Goal: Task Accomplishment & Management: Complete application form

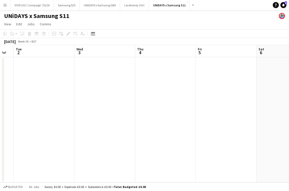
scroll to position [0, 148]
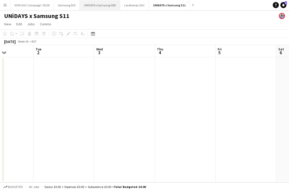
click at [95, 8] on button "UNiDAYS x Samsung GB5 Close" at bounding box center [100, 5] width 40 height 10
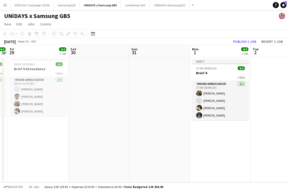
scroll to position [0, 186]
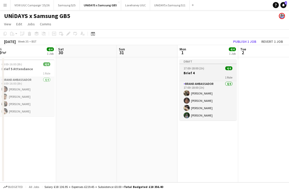
click at [202, 74] on h3 "Brief 4" at bounding box center [207, 73] width 57 height 5
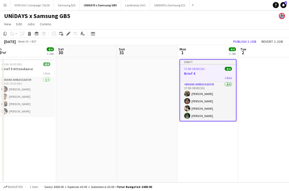
click at [213, 76] on div "1 Role" at bounding box center [208, 78] width 56 height 4
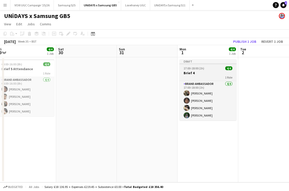
click at [213, 76] on div "1 Role" at bounding box center [207, 77] width 57 height 4
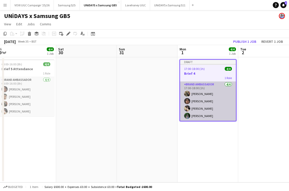
click at [210, 103] on app-card-role "Brand Ambassador 4/4 17:00-18:00 (1h) Hussein Zaaiter Brian Njoku Anisha Parson…" at bounding box center [208, 101] width 56 height 39
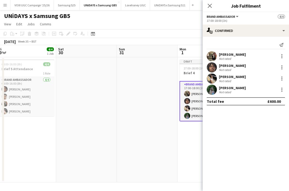
click at [262, 100] on div "Total fee £600.00" at bounding box center [246, 101] width 78 height 8
click at [246, 81] on div "Not rated" at bounding box center [232, 81] width 27 height 4
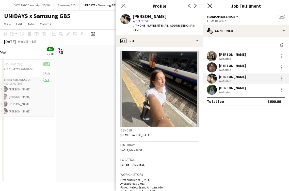
click at [208, 7] on icon "Close pop-in" at bounding box center [209, 5] width 5 height 5
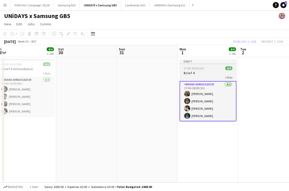
click at [211, 75] on div "1 Role" at bounding box center [207, 77] width 57 height 4
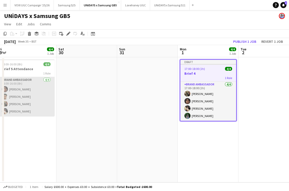
click at [46, 93] on app-card-role "Brand Ambassador 4/4 08:00-16:00 (8h) Brian Njoku Zaim Rizvi Hussein Zaaiter An…" at bounding box center [26, 96] width 57 height 39
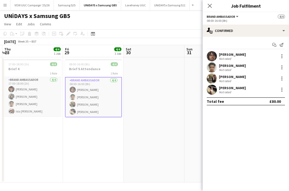
scroll to position [0, 105]
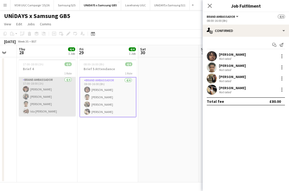
click at [46, 93] on app-card-role "Brand Ambassador 4/4 17:00-18:00 (1h) Eeshaan Ghanekar Serana Kiros Zaim Rizvi …" at bounding box center [47, 96] width 57 height 39
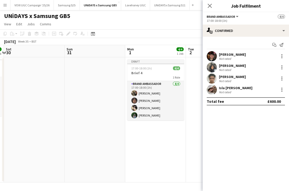
scroll to position [0, 184]
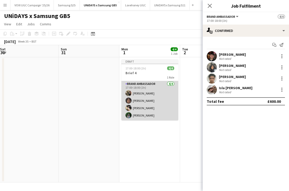
click at [140, 114] on app-card-role "Brand Ambassador 4/4 17:00-18:00 (1h) Hussein Zaaiter Brian Njoku Anisha Parson…" at bounding box center [149, 100] width 57 height 39
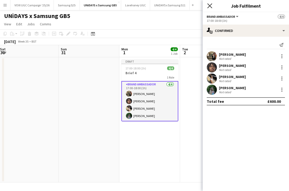
click at [210, 5] on icon at bounding box center [209, 5] width 5 height 5
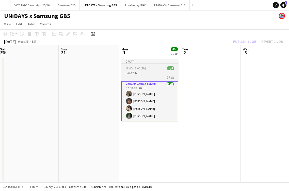
click at [163, 72] on h3 "Brief 4" at bounding box center [149, 73] width 57 height 5
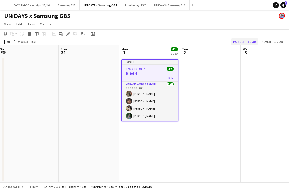
click at [237, 44] on button "Publish 1 job" at bounding box center [244, 41] width 27 height 7
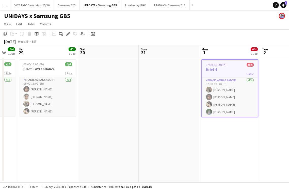
scroll to position [0, 173]
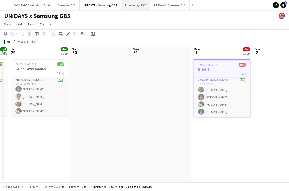
click at [138, 9] on button "Lovehoney UGC Close" at bounding box center [135, 5] width 29 height 10
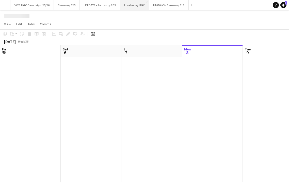
scroll to position [0, 121]
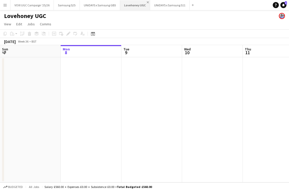
click at [147, 3] on app-icon "Close" at bounding box center [148, 2] width 2 height 2
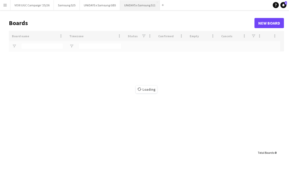
type input "*******"
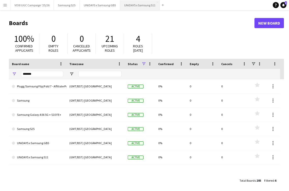
click at [134, 6] on button "UNiDAYS x Samsung S11 Close" at bounding box center [140, 5] width 40 height 10
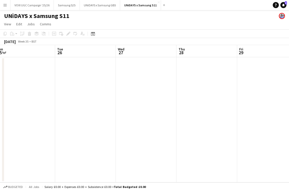
scroll to position [0, 124]
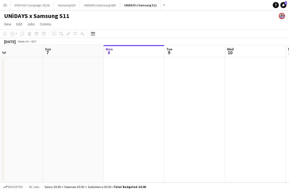
scroll to position [0, 200]
click at [7, 8] on button "Menu" at bounding box center [5, 5] width 10 height 10
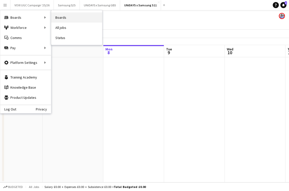
click at [61, 19] on link "Boards" at bounding box center [76, 17] width 51 height 10
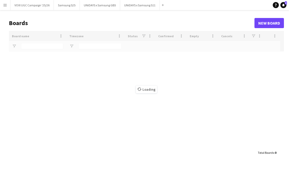
type input "*******"
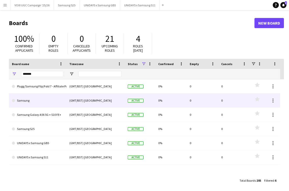
click at [56, 105] on link "Samsung" at bounding box center [37, 101] width 51 height 14
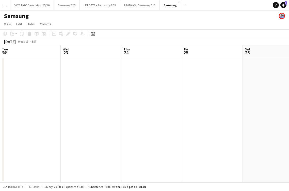
scroll to position [0, 121]
click at [149, 5] on button "UNiDAYS x Samsung S11 Close" at bounding box center [140, 5] width 40 height 10
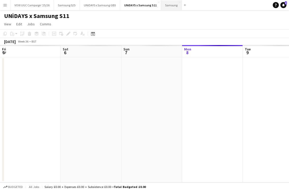
scroll to position [0, 121]
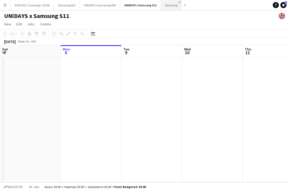
click at [178, 3] on app-icon "Close" at bounding box center [179, 2] width 2 height 2
click at [108, 85] on app-date-cell at bounding box center [91, 119] width 61 height 125
click at [41, 4] on button "VOXI UGC Campaign '25/26 Close" at bounding box center [31, 5] width 43 height 10
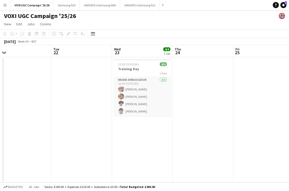
scroll to position [0, 138]
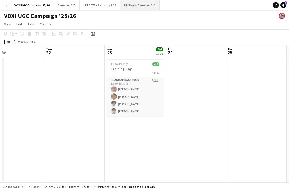
click at [136, 7] on button "UNiDAYS x Samsung S11 Close" at bounding box center [140, 5] width 40 height 10
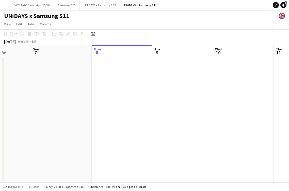
scroll to position [0, 137]
click at [123, 70] on app-date-cell at bounding box center [136, 119] width 61 height 125
click at [147, 105] on app-date-cell at bounding box center [136, 119] width 61 height 125
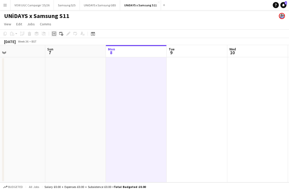
click at [53, 34] on icon at bounding box center [54, 34] width 2 height 2
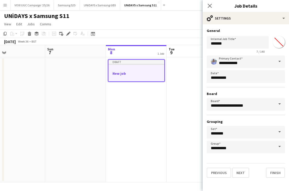
scroll to position [0, 0]
click at [230, 43] on input "*******" at bounding box center [238, 42] width 62 height 13
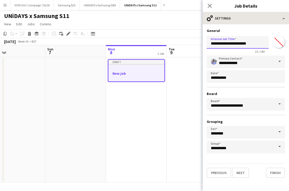
type input "**********"
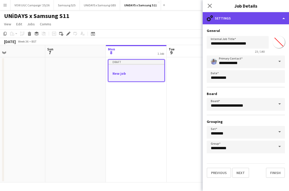
click at [284, 18] on div "cog-double-3 Settings" at bounding box center [245, 18] width 86 height 12
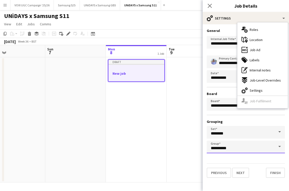
click at [246, 151] on input "**********" at bounding box center [246, 147] width 78 height 13
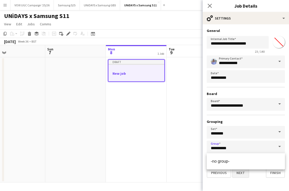
click at [242, 176] on button "Next" at bounding box center [240, 173] width 17 height 10
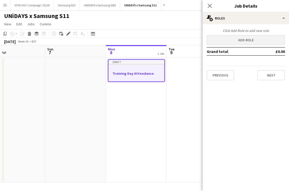
click at [251, 40] on button "Add role" at bounding box center [246, 40] width 78 height 10
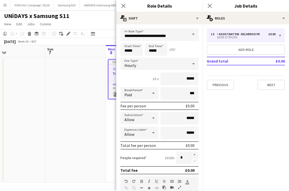
click at [190, 34] on span at bounding box center [193, 34] width 11 height 12
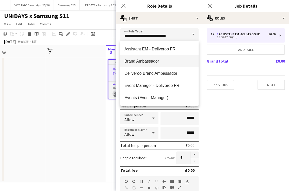
click at [179, 58] on mat-option "Brand Ambassador" at bounding box center [159, 61] width 78 height 12
type input "**********"
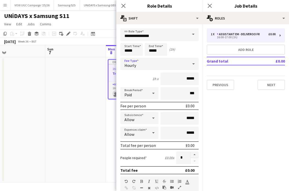
click at [179, 62] on div "Hourly" at bounding box center [154, 64] width 68 height 12
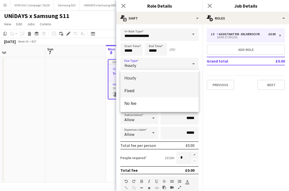
click at [171, 88] on mat-option "Fixed" at bounding box center [159, 91] width 78 height 13
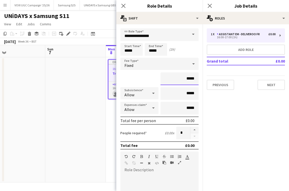
click at [188, 78] on input "*****" at bounding box center [179, 79] width 38 height 13
click at [193, 79] on input "***" at bounding box center [179, 79] width 38 height 13
type input "***"
click at [152, 106] on icon at bounding box center [153, 108] width 6 height 10
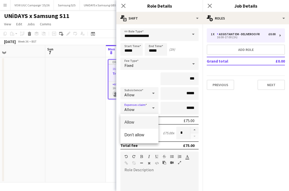
click at [178, 111] on div at bounding box center [144, 95] width 289 height 191
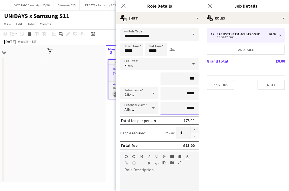
click at [189, 108] on input "*****" at bounding box center [179, 108] width 38 height 13
click at [143, 104] on div "Allow" at bounding box center [134, 108] width 28 height 12
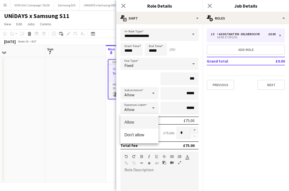
click at [174, 111] on div at bounding box center [144, 95] width 289 height 191
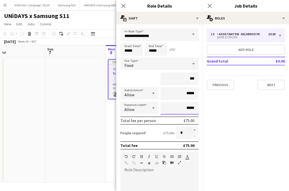
click at [189, 108] on input "*****" at bounding box center [179, 108] width 38 height 13
click at [188, 109] on input "*****" at bounding box center [179, 108] width 38 height 13
click at [172, 110] on input "******" at bounding box center [179, 108] width 38 height 13
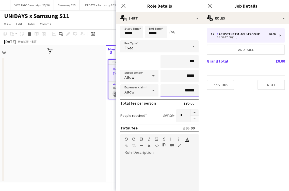
scroll to position [18, 0]
click at [152, 75] on icon at bounding box center [153, 75] width 6 height 10
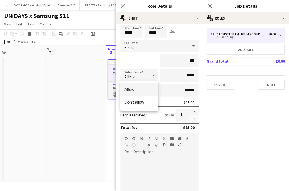
click at [152, 64] on div at bounding box center [144, 95] width 289 height 191
click at [144, 86] on div "Allow" at bounding box center [134, 90] width 28 height 12
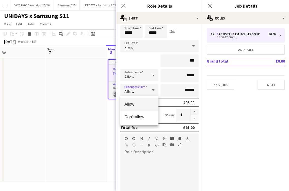
click at [144, 86] on div at bounding box center [144, 95] width 289 height 191
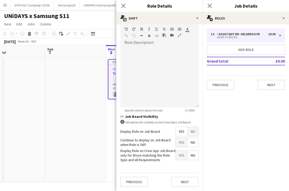
scroll to position [127, 0]
click at [193, 134] on span "No" at bounding box center [192, 131] width 11 height 9
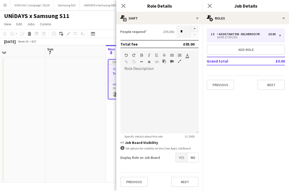
scroll to position [101, 0]
click at [187, 185] on button "Next" at bounding box center [184, 182] width 27 height 10
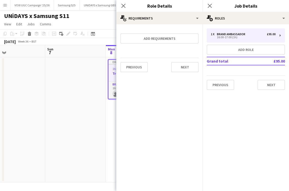
scroll to position [0, 0]
click at [189, 70] on button "Next" at bounding box center [184, 67] width 27 height 10
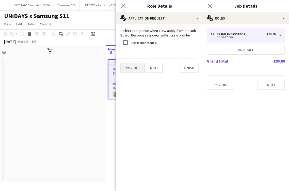
click at [134, 64] on button "Previous" at bounding box center [132, 68] width 24 height 10
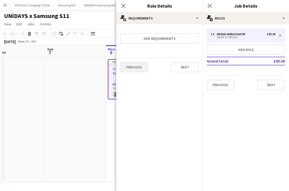
click at [134, 68] on button "Previous" at bounding box center [133, 67] width 27 height 10
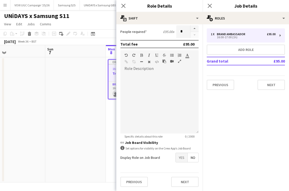
scroll to position [101, 0]
click at [193, 161] on span "No" at bounding box center [192, 157] width 11 height 9
click at [193, 160] on span "No" at bounding box center [192, 157] width 11 height 9
click at [194, 161] on span "No" at bounding box center [192, 157] width 11 height 9
click at [184, 162] on span "Yes" at bounding box center [182, 157] width 12 height 9
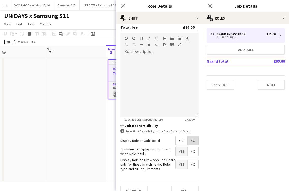
click at [193, 140] on span "No" at bounding box center [192, 140] width 11 height 9
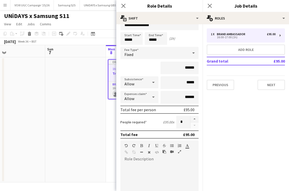
scroll to position [8, 0]
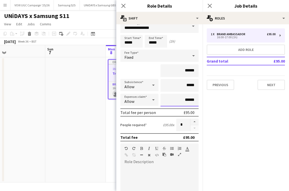
click at [186, 99] on input "******" at bounding box center [179, 100] width 38 height 13
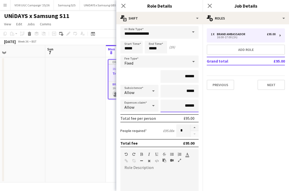
scroll to position [0, 0]
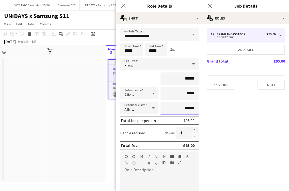
click at [187, 109] on input "******" at bounding box center [179, 108] width 38 height 13
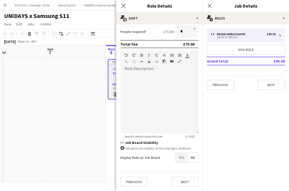
scroll to position [101, 0]
type input "*****"
click at [195, 158] on span "No" at bounding box center [192, 157] width 11 height 9
click at [187, 186] on button "Next" at bounding box center [184, 182] width 27 height 10
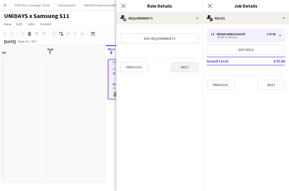
click at [190, 71] on button "Next" at bounding box center [184, 67] width 27 height 10
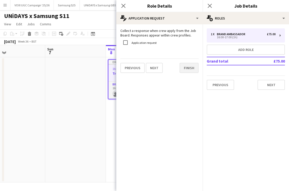
click at [190, 71] on button "Finish" at bounding box center [188, 68] width 19 height 10
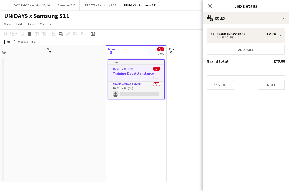
click at [153, 77] on span "1 Role" at bounding box center [156, 78] width 7 height 4
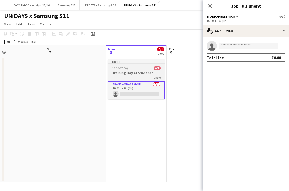
click at [148, 72] on h3 "Training Day Attendance" at bounding box center [136, 73] width 57 height 5
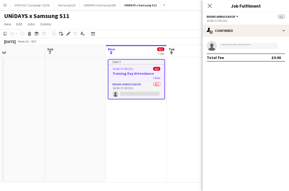
click at [139, 72] on h3 "Training Day Attendance" at bounding box center [136, 73] width 56 height 5
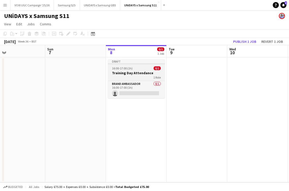
click at [126, 71] on app-job-card "Draft 16:00-17:00 (1h) 0/1 Training Day Attendance 1 Role Brand Ambassador 0/1 …" at bounding box center [136, 78] width 57 height 39
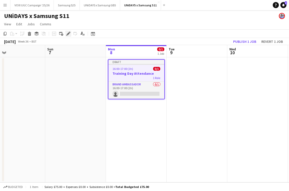
click at [67, 33] on icon "Edit" at bounding box center [68, 34] width 4 height 4
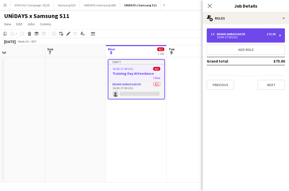
click at [232, 35] on div "Brand Ambassador" at bounding box center [232, 34] width 30 height 4
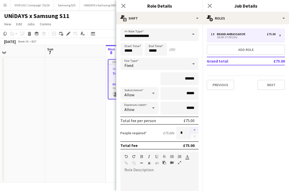
click at [194, 130] on button "button" at bounding box center [194, 130] width 8 height 7
type input "*"
click at [128, 50] on input "*****" at bounding box center [131, 49] width 22 height 13
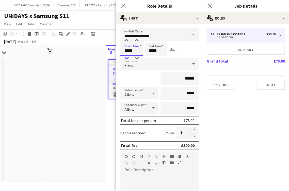
click at [128, 58] on div at bounding box center [126, 58] width 10 height 5
type input "*****"
click at [128, 58] on div at bounding box center [126, 58] width 10 height 5
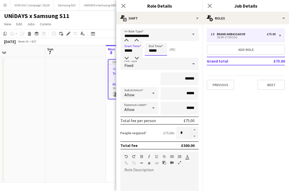
click at [152, 52] on input "*****" at bounding box center [156, 49] width 22 height 13
click at [152, 56] on div at bounding box center [151, 58] width 10 height 5
click at [156, 50] on input "*****" at bounding box center [156, 49] width 22 height 13
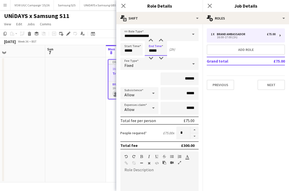
type input "*****"
click at [232, 143] on mat-expansion-panel "pencil3 General details 1 x Brand Ambassador £75.00 16:00-17:00 (1h) Add role G…" at bounding box center [245, 107] width 86 height 167
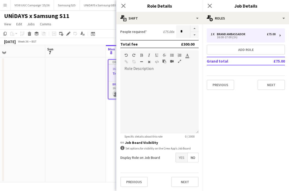
scroll to position [101, 0]
click at [191, 187] on button "Next" at bounding box center [184, 182] width 27 height 10
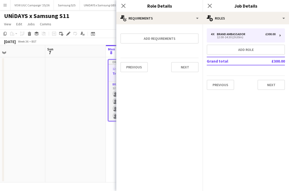
scroll to position [0, 0]
click at [183, 68] on button "Next" at bounding box center [184, 67] width 27 height 10
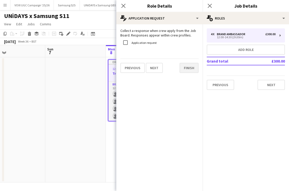
click at [182, 68] on button "Finish" at bounding box center [188, 68] width 19 height 10
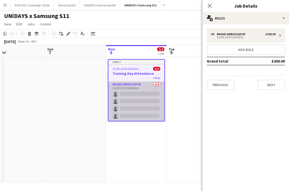
click at [141, 94] on app-card-role "Brand Ambassador 0/4 12:00-14:30 (2h30m) single-neutral-actions single-neutral-…" at bounding box center [136, 101] width 56 height 39
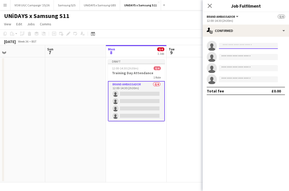
click at [227, 47] on input at bounding box center [248, 46] width 59 height 6
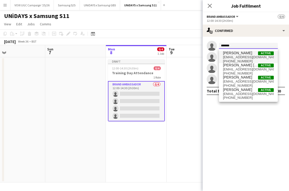
type input "*******"
click at [238, 56] on span "[EMAIL_ADDRESS][DOMAIN_NAME]" at bounding box center [248, 57] width 51 height 4
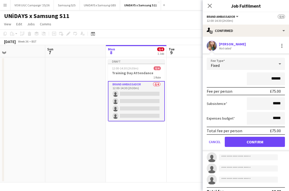
click at [237, 143] on button "Confirm" at bounding box center [255, 142] width 60 height 10
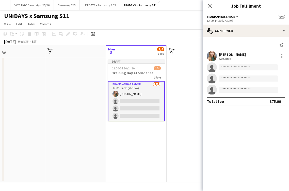
click at [134, 100] on app-card-role "Brand Ambassador [DATE] 12:00-14:30 (2h30m) [PERSON_NAME] single-neutral-action…" at bounding box center [136, 101] width 57 height 40
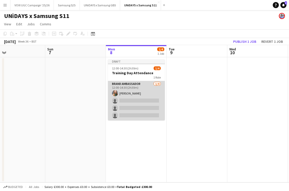
click at [134, 101] on app-card-role "Brand Ambassador [DATE] 12:00-14:30 (2h30m) [PERSON_NAME] single-neutral-action…" at bounding box center [136, 100] width 57 height 39
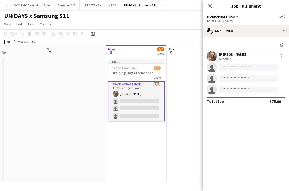
click at [224, 68] on input at bounding box center [248, 67] width 59 height 6
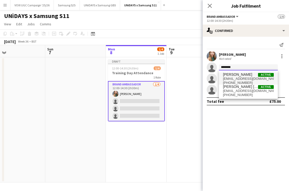
type input "*******"
click at [243, 80] on span "[EMAIL_ADDRESS][DOMAIN_NAME]" at bounding box center [248, 79] width 51 height 4
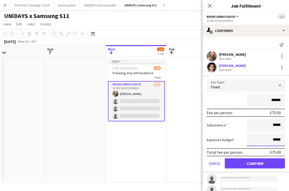
click at [271, 141] on input "*****" at bounding box center [266, 140] width 38 height 13
click at [263, 166] on button "Confirm" at bounding box center [255, 164] width 60 height 10
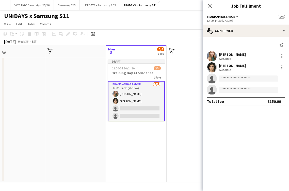
click at [139, 109] on app-card-role "Brand Ambassador [DATE] 12:00-14:30 (2h30m) [PERSON_NAME] [PERSON_NAME] single-…" at bounding box center [136, 101] width 57 height 40
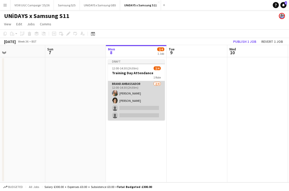
click at [139, 109] on app-card-role "Brand Ambassador [DATE] 12:00-14:30 (2h30m) [PERSON_NAME] [PERSON_NAME] single-…" at bounding box center [136, 100] width 57 height 39
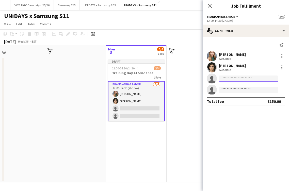
click at [242, 77] on input at bounding box center [248, 79] width 59 height 6
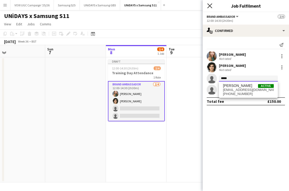
type input "*****"
click at [208, 8] on icon at bounding box center [209, 5] width 5 height 5
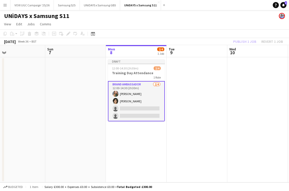
click at [6, 2] on button "Menu" at bounding box center [5, 5] width 10 height 10
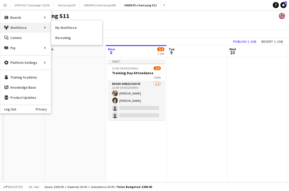
click at [37, 30] on div "Workforce Workforce" at bounding box center [25, 28] width 51 height 10
click at [47, 27] on div "Workforce Workforce" at bounding box center [25, 28] width 51 height 10
click at [43, 28] on div "Workforce Workforce" at bounding box center [25, 28] width 51 height 10
click at [45, 28] on div "Workforce Workforce" at bounding box center [25, 28] width 51 height 10
click at [16, 28] on div "Workforce Workforce" at bounding box center [25, 28] width 51 height 10
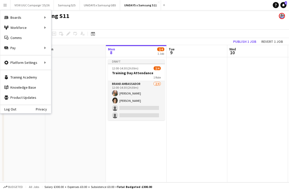
click at [68, 91] on app-date-cell at bounding box center [75, 119] width 61 height 125
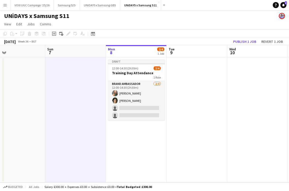
click at [7, 5] on app-icon "Menu" at bounding box center [5, 5] width 4 height 4
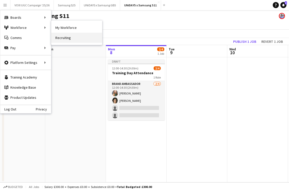
click at [66, 40] on link "Recruiting" at bounding box center [76, 38] width 51 height 10
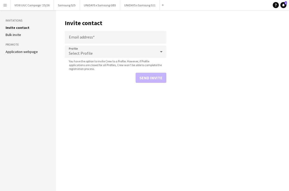
click at [5, 8] on button "Menu" at bounding box center [5, 5] width 10 height 10
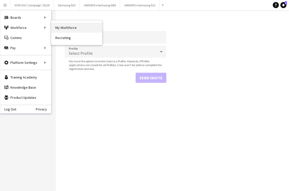
click at [55, 28] on link "My Workforce" at bounding box center [76, 28] width 51 height 10
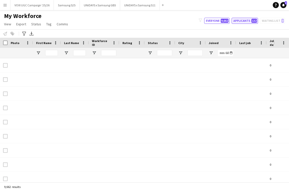
type input "*******"
type input "**********"
click at [244, 21] on button "Applicants 132" at bounding box center [244, 21] width 26 height 6
type input "**********"
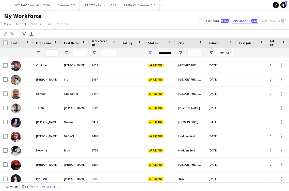
click at [55, 53] on input "First Name Filter Input" at bounding box center [51, 53] width 13 height 6
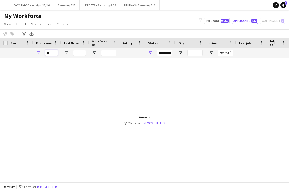
type input "*"
type input "****"
click at [135, 8] on button "UNiDAYS x Samsung S11 Close" at bounding box center [140, 5] width 40 height 10
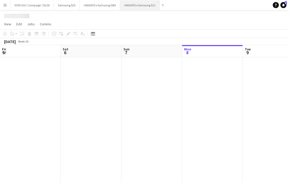
scroll to position [0, 121]
